Goal: Task Accomplishment & Management: Use online tool/utility

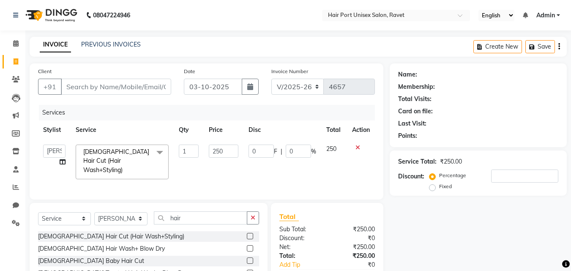
select select "7015"
select select "58690"
select select "service"
select select "58690"
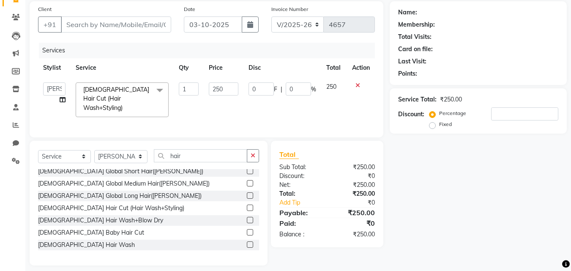
scroll to position [68, 0]
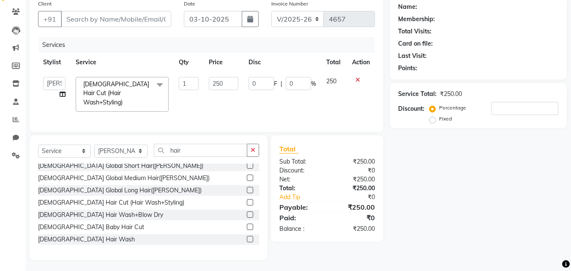
click at [336, 214] on div "₹0" at bounding box center [354, 218] width 54 height 10
click at [214, 181] on div "[DEMOGRAPHIC_DATA] Global Medium Hair([PERSON_NAME])" at bounding box center [148, 178] width 221 height 11
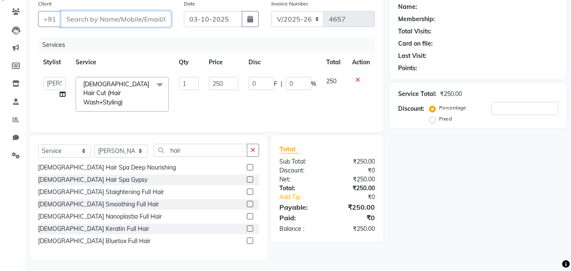
click at [77, 18] on input "Client" at bounding box center [116, 19] width 110 height 16
type input "9"
type input "0"
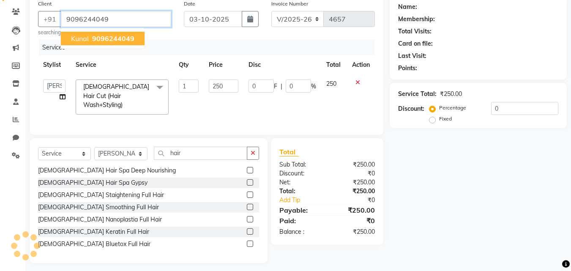
type input "9096244049"
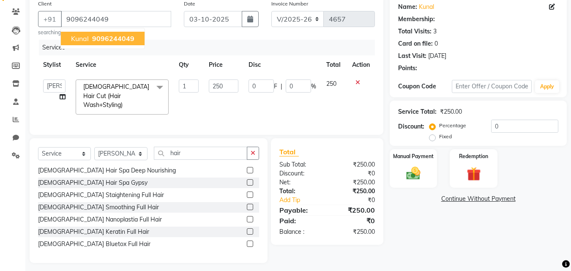
select select "1: Object"
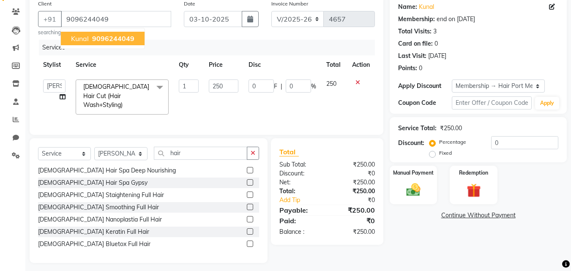
radio input "false"
radio input "true"
click at [131, 38] on span "9096244049" at bounding box center [113, 38] width 42 height 8
radio input "true"
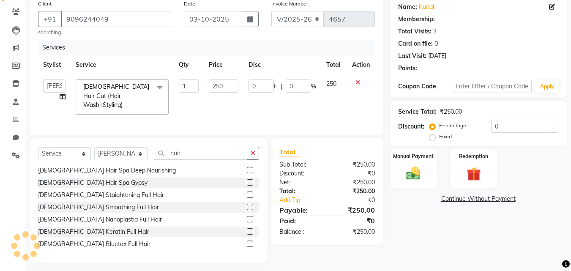
select select "1: Object"
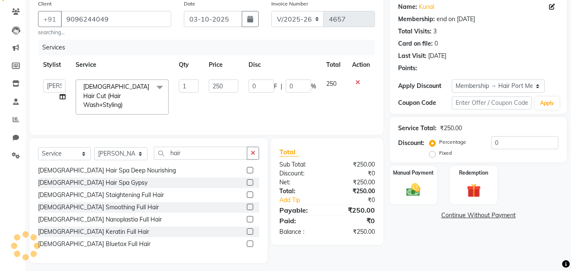
radio input "false"
radio input "true"
click at [480, 105] on input "text" at bounding box center [492, 102] width 80 height 13
click at [162, 87] on span at bounding box center [159, 87] width 17 height 16
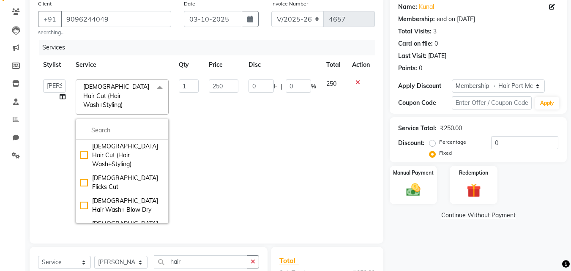
click at [155, 86] on span at bounding box center [159, 87] width 17 height 16
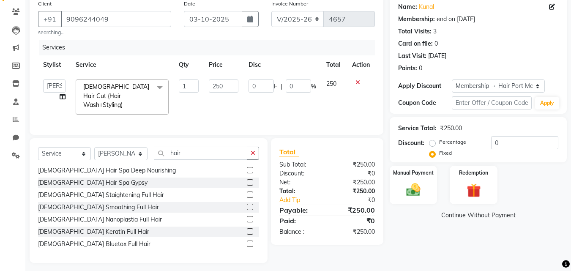
click at [155, 86] on span at bounding box center [159, 87] width 17 height 16
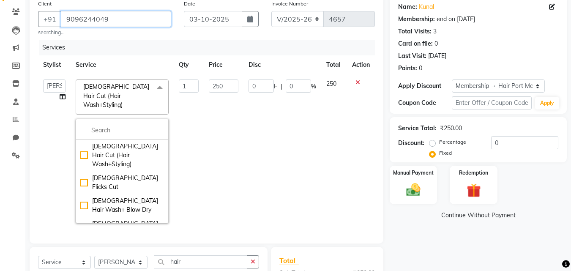
click at [128, 16] on input "9096244049" at bounding box center [116, 19] width 110 height 16
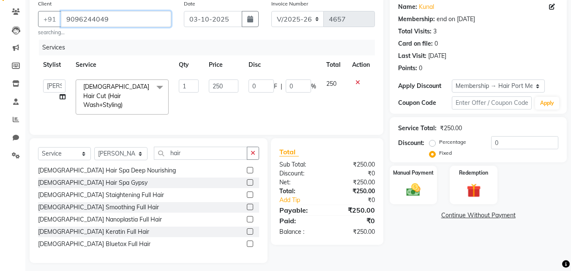
type input "909624404"
radio input "true"
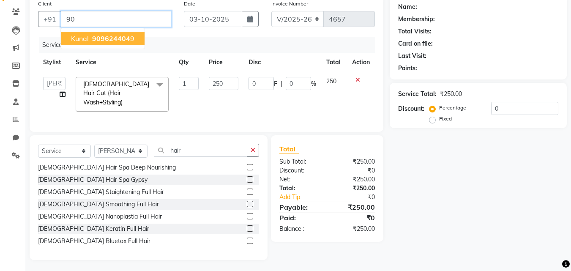
type input "9"
